Goal: Complete application form

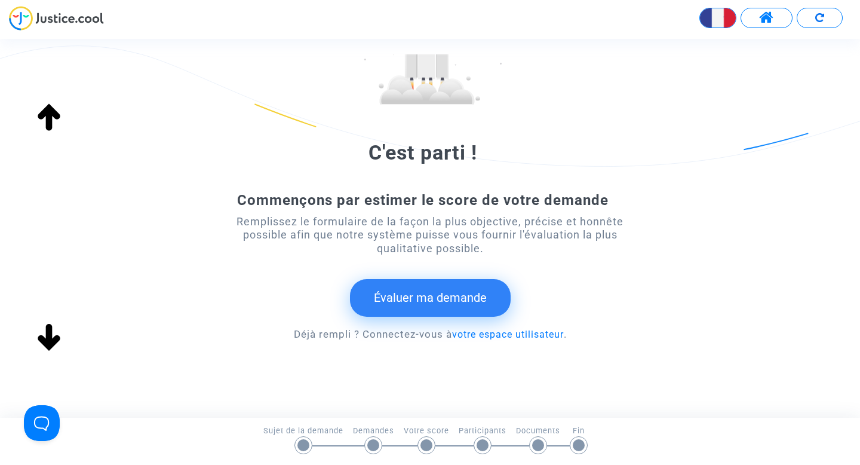
scroll to position [143, 0]
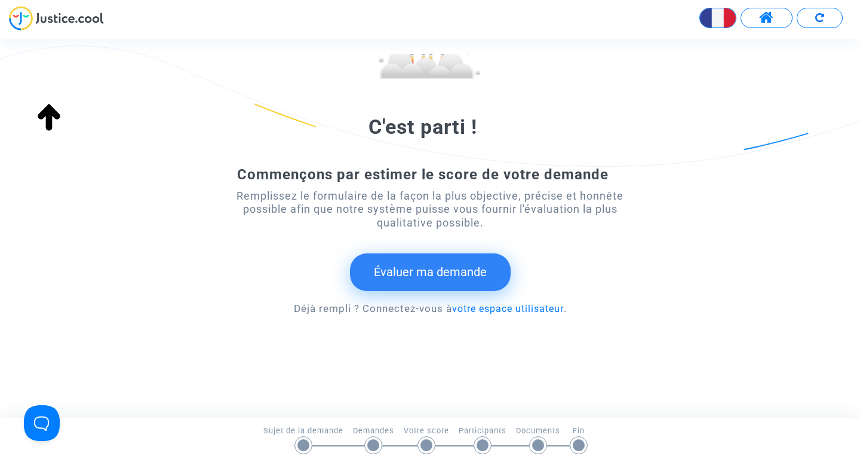
click at [367, 260] on button "Évaluer ma demande" at bounding box center [430, 271] width 161 height 37
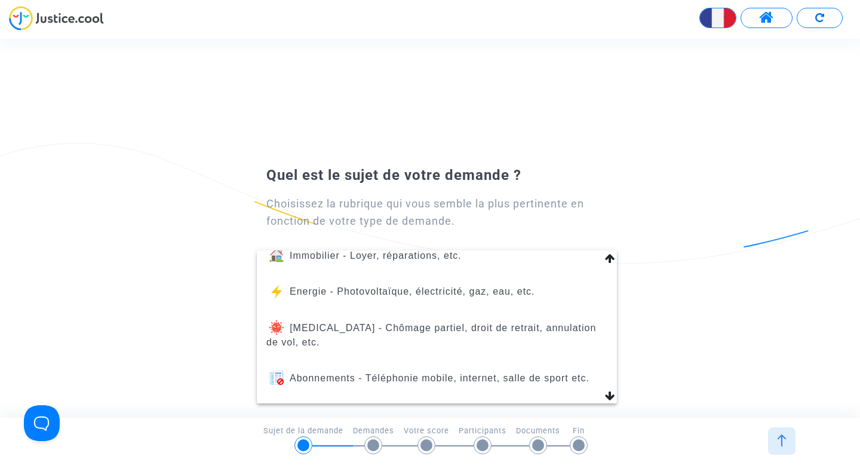
scroll to position [151, 0]
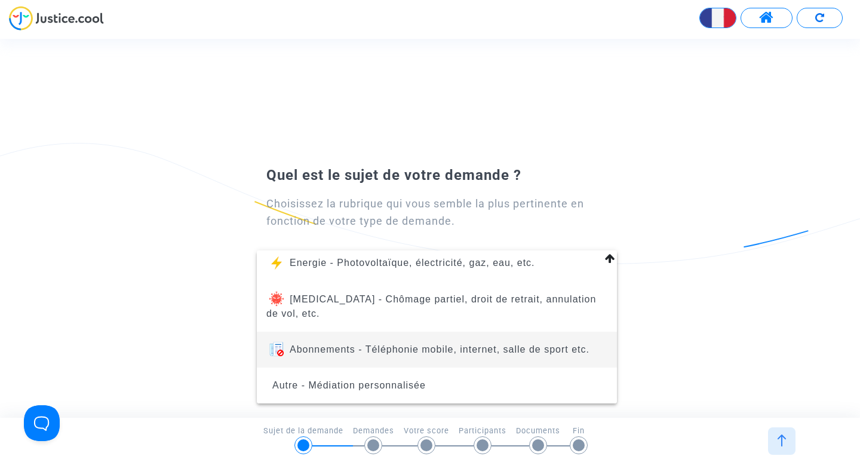
click at [395, 342] on span "Abonnements - Téléphonie mobile, internet, salle de sport etc." at bounding box center [436, 349] width 341 height 36
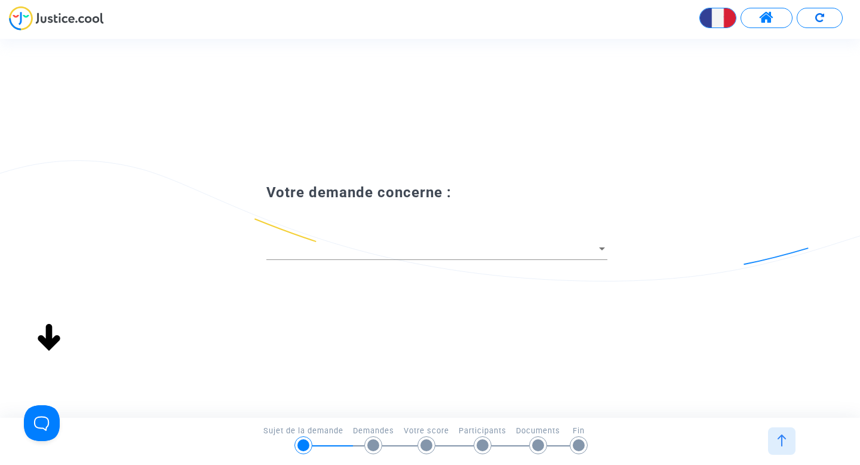
scroll to position [0, 0]
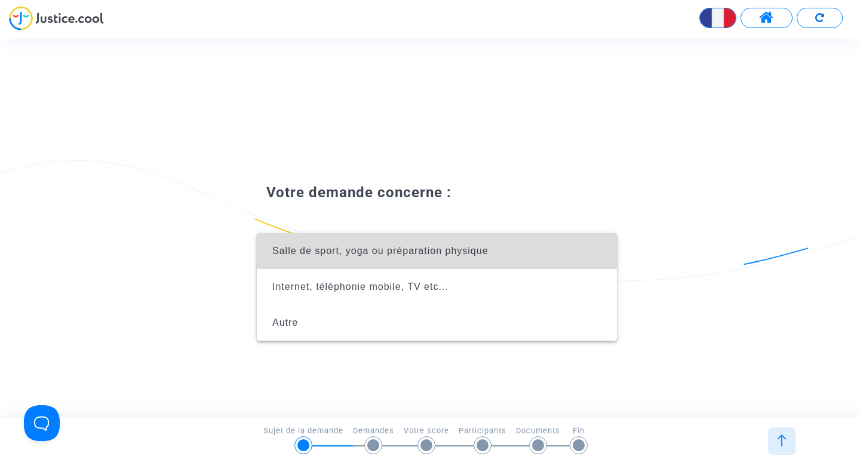
click at [473, 250] on span "Salle de sport, yoga ou préparation physique" at bounding box center [380, 250] width 216 height 10
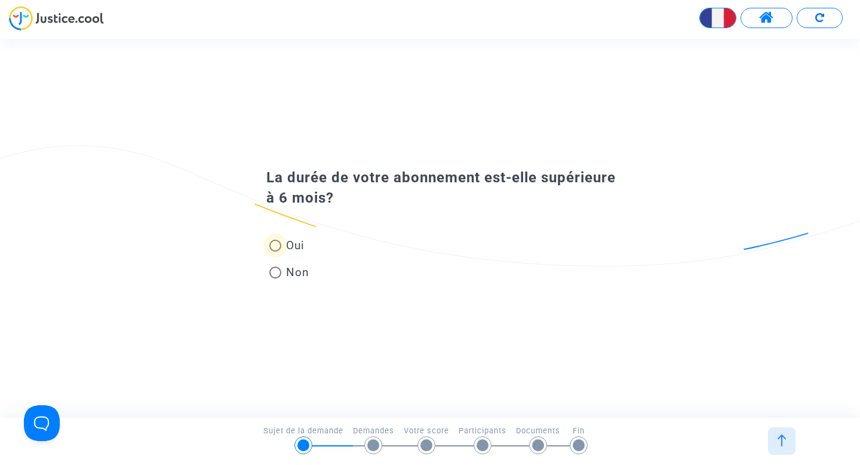
click at [283, 247] on span "Oui" at bounding box center [292, 245] width 23 height 16
click at [275, 251] on input "Oui" at bounding box center [275, 251] width 1 height 1
radio input "true"
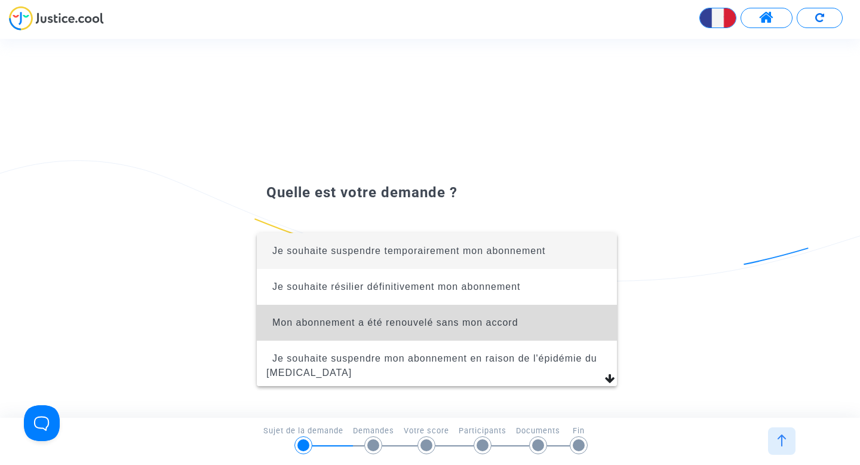
click at [433, 312] on span "Mon abonnement a été renouvelé sans mon accord" at bounding box center [436, 323] width 341 height 36
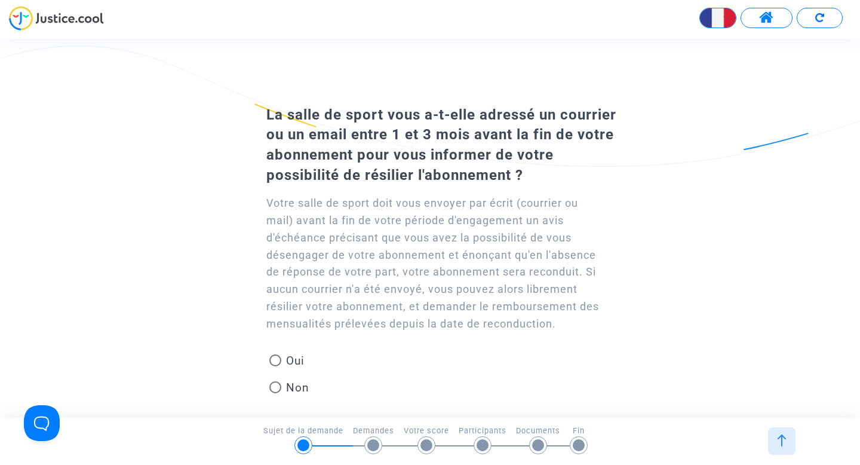
scroll to position [4, 0]
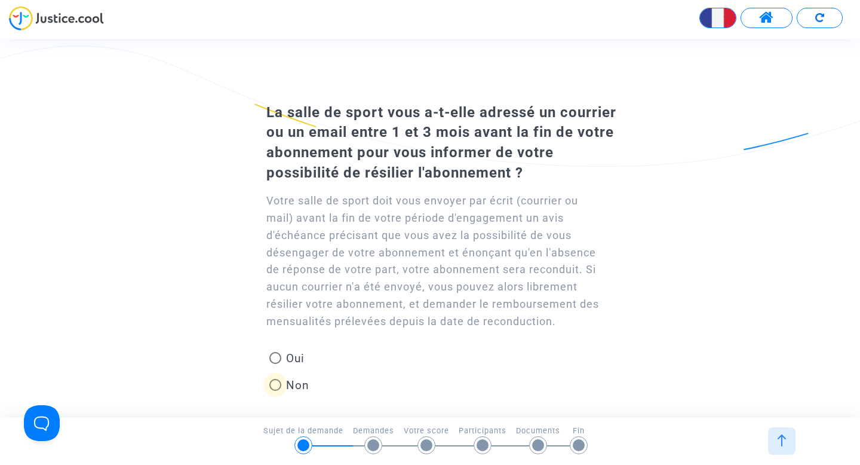
click at [279, 384] on span at bounding box center [275, 385] width 12 height 12
click at [275, 391] on input "Non" at bounding box center [275, 391] width 1 height 1
radio input "true"
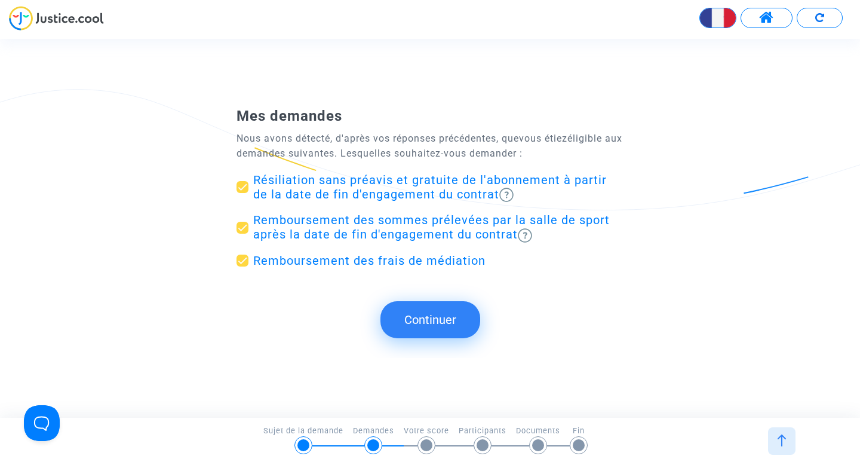
click at [447, 306] on button "Continuer" at bounding box center [430, 319] width 100 height 37
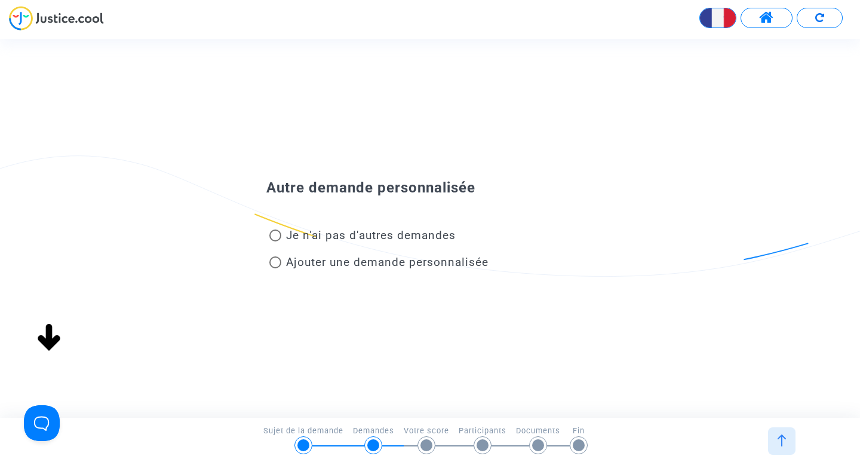
click at [364, 236] on span "Je n'ai pas d'autres demandes" at bounding box center [371, 235] width 170 height 14
click at [275, 241] on input "Je n'ai pas d'autres demandes" at bounding box center [275, 241] width 1 height 1
radio input "true"
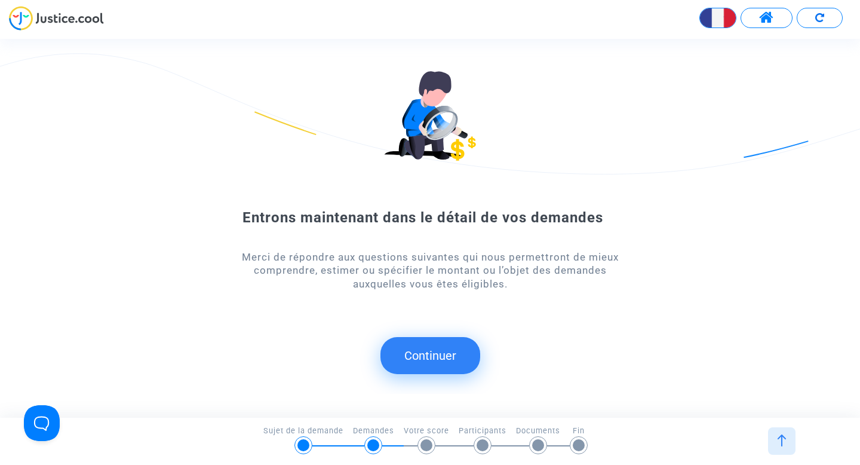
click at [422, 368] on button "Continuer" at bounding box center [430, 355] width 100 height 37
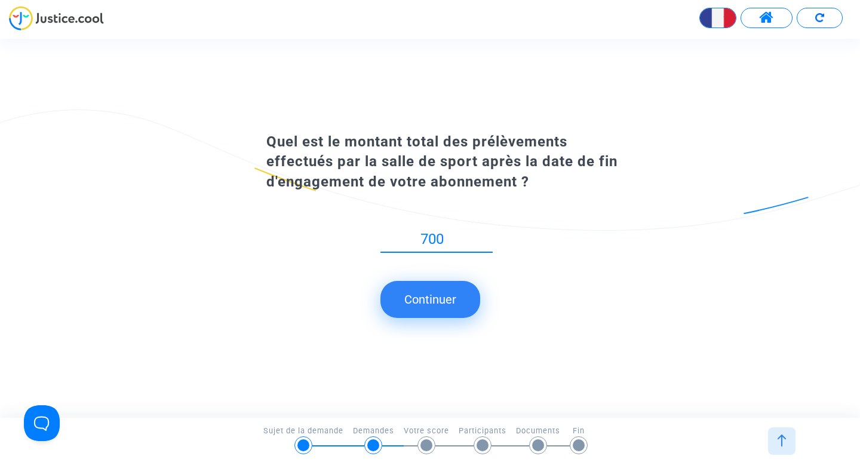
type input "700"
click at [430, 299] on button "Continuer" at bounding box center [430, 299] width 100 height 37
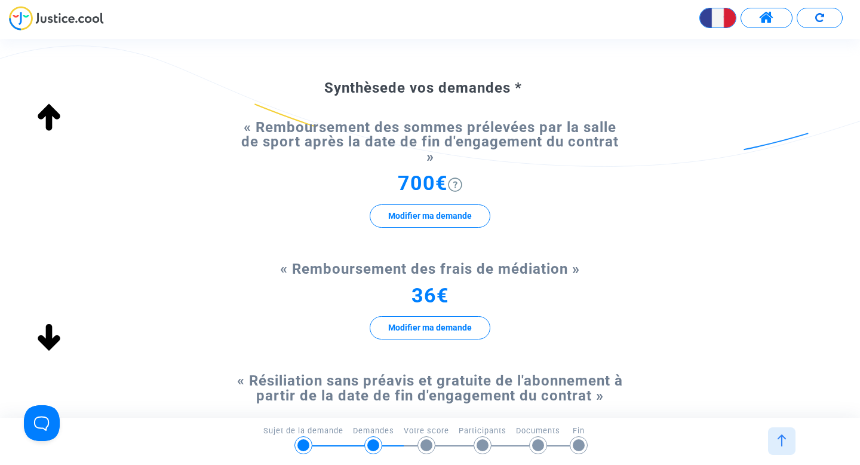
scroll to position [70, 0]
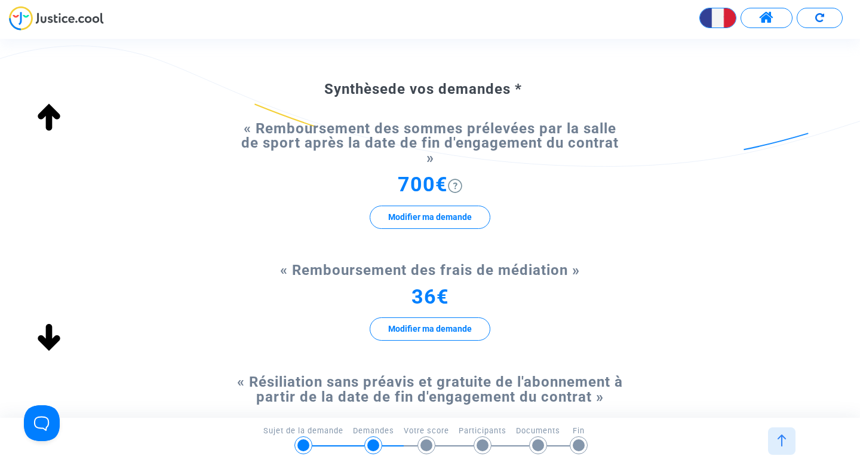
click at [471, 267] on div "« Remboursement des frais de médiation » 36€ Modifier ma demande" at bounding box center [429, 313] width 387 height 100
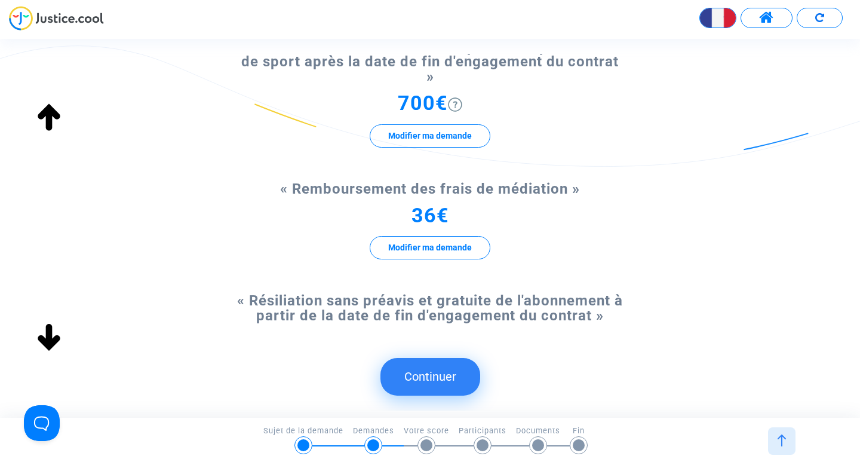
scroll to position [170, 0]
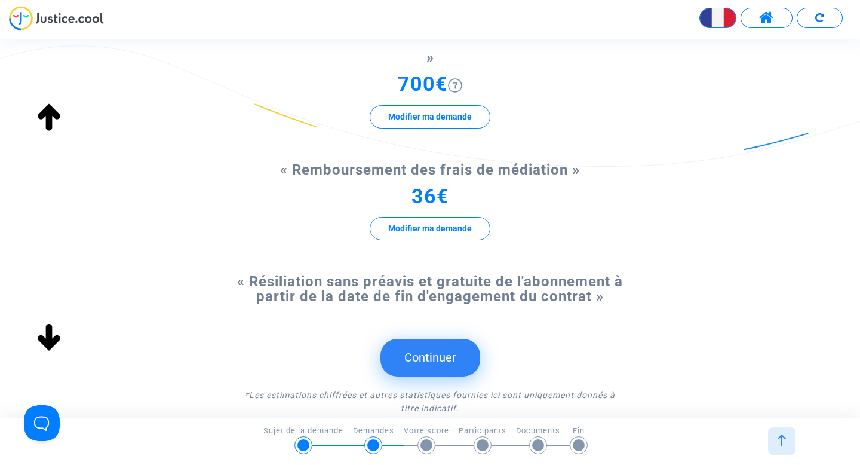
click at [445, 339] on button "Continuer" at bounding box center [430, 357] width 100 height 37
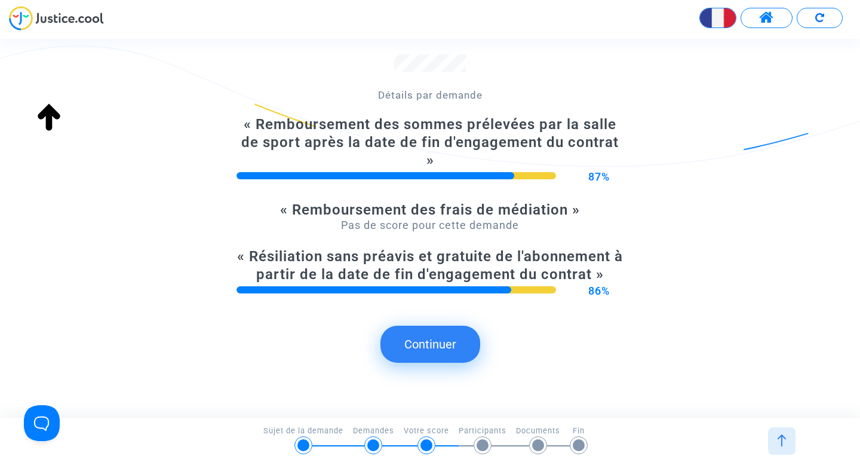
scroll to position [282, 0]
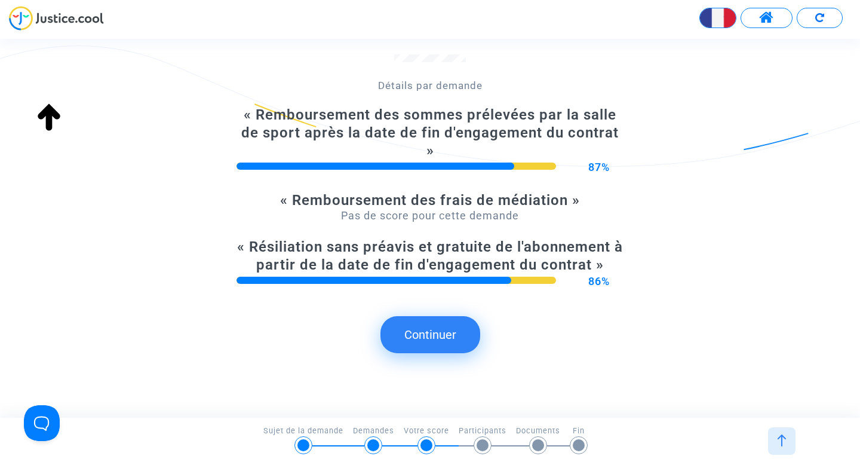
click at [446, 316] on button "Continuer" at bounding box center [430, 334] width 100 height 37
click at [447, 329] on button "Continuer" at bounding box center [430, 334] width 100 height 37
click at [447, 318] on div "Estimation de votre score global Ce score n'est en aucun cas un score de succès…" at bounding box center [429, 97] width 387 height 555
click at [441, 316] on button "Continuer" at bounding box center [430, 334] width 100 height 37
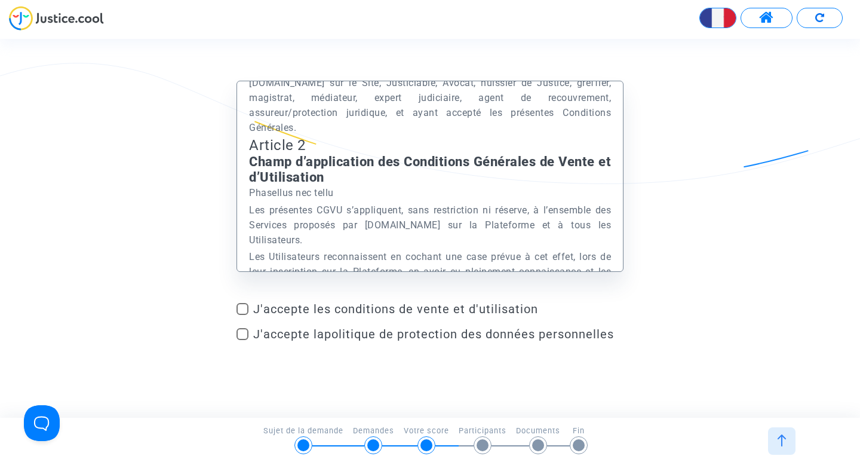
scroll to position [1012, 0]
